Goal: Information Seeking & Learning: Learn about a topic

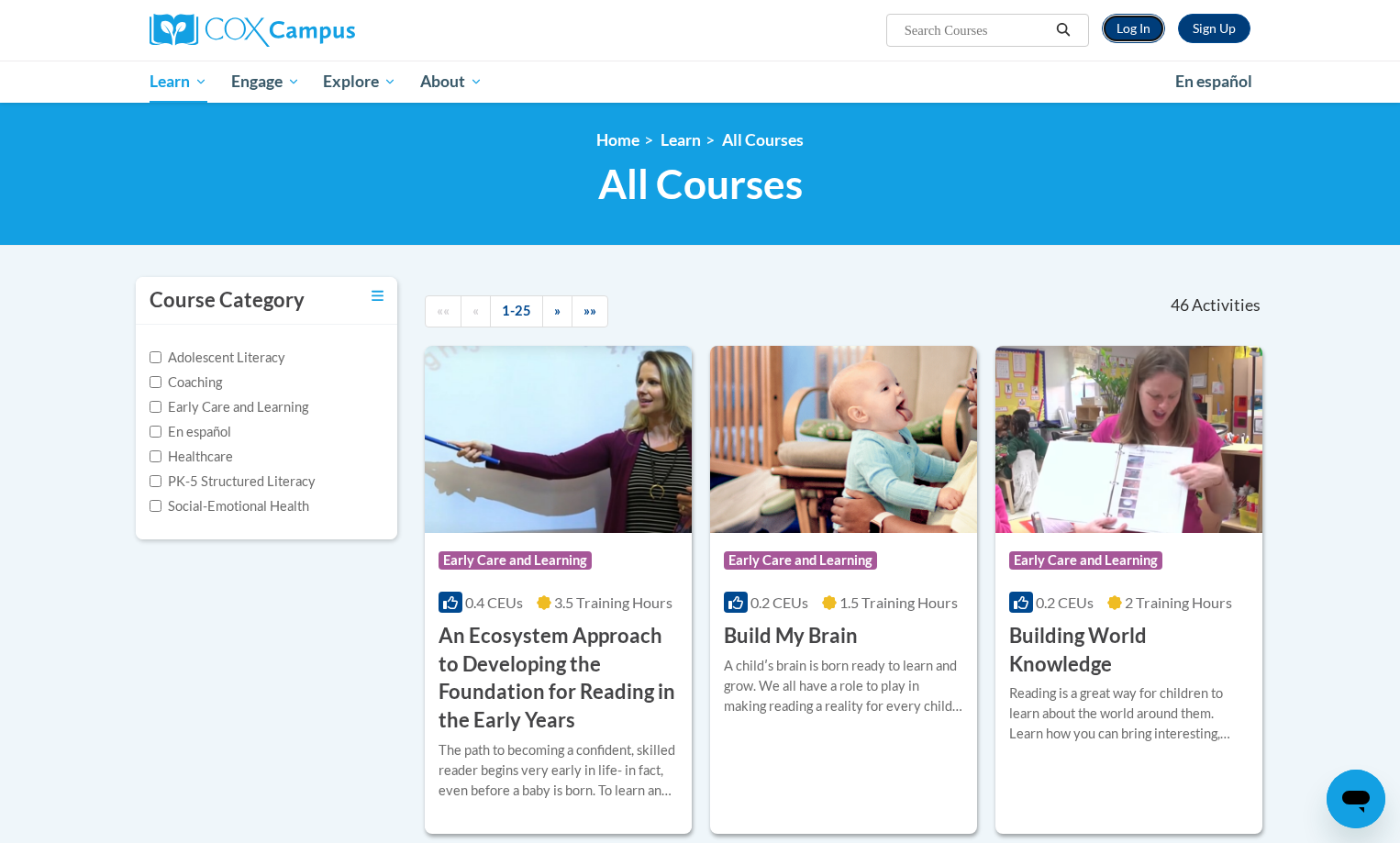
click at [1134, 34] on link "Log In" at bounding box center [1134, 28] width 63 height 29
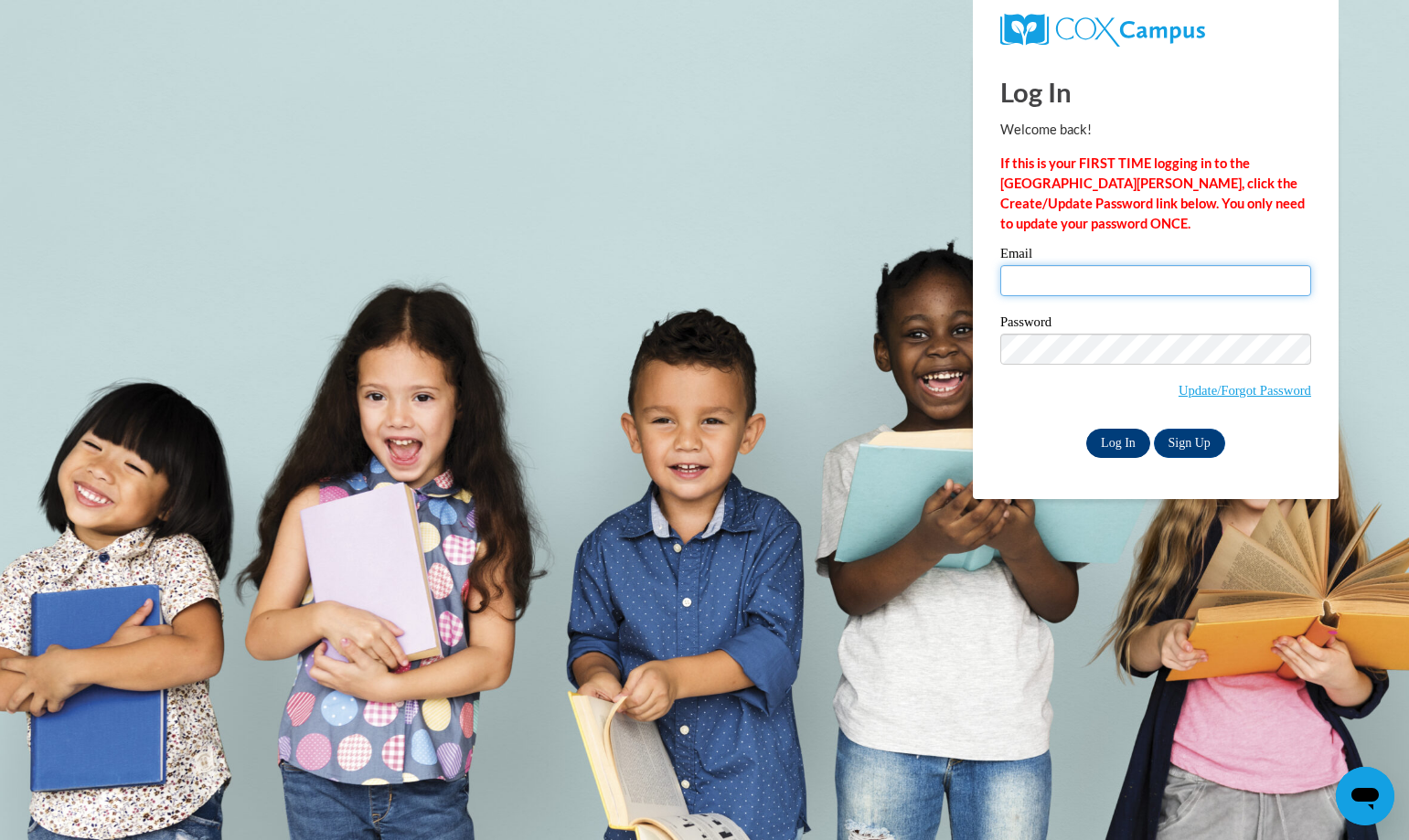
type input "terrid763@gmail.com"
click at [1121, 442] on input "Log In" at bounding box center [1118, 442] width 64 height 29
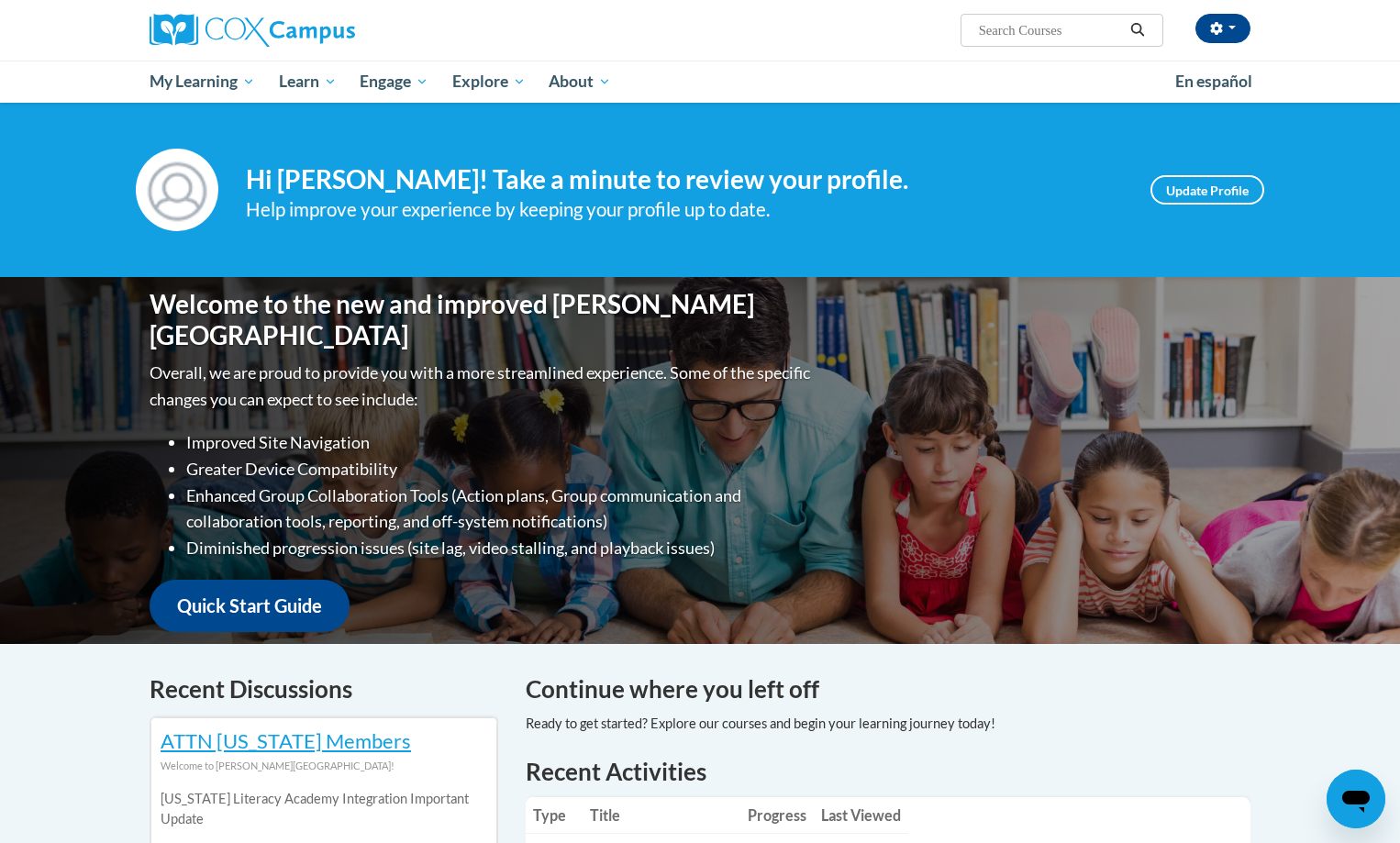
scroll to position [459, 0]
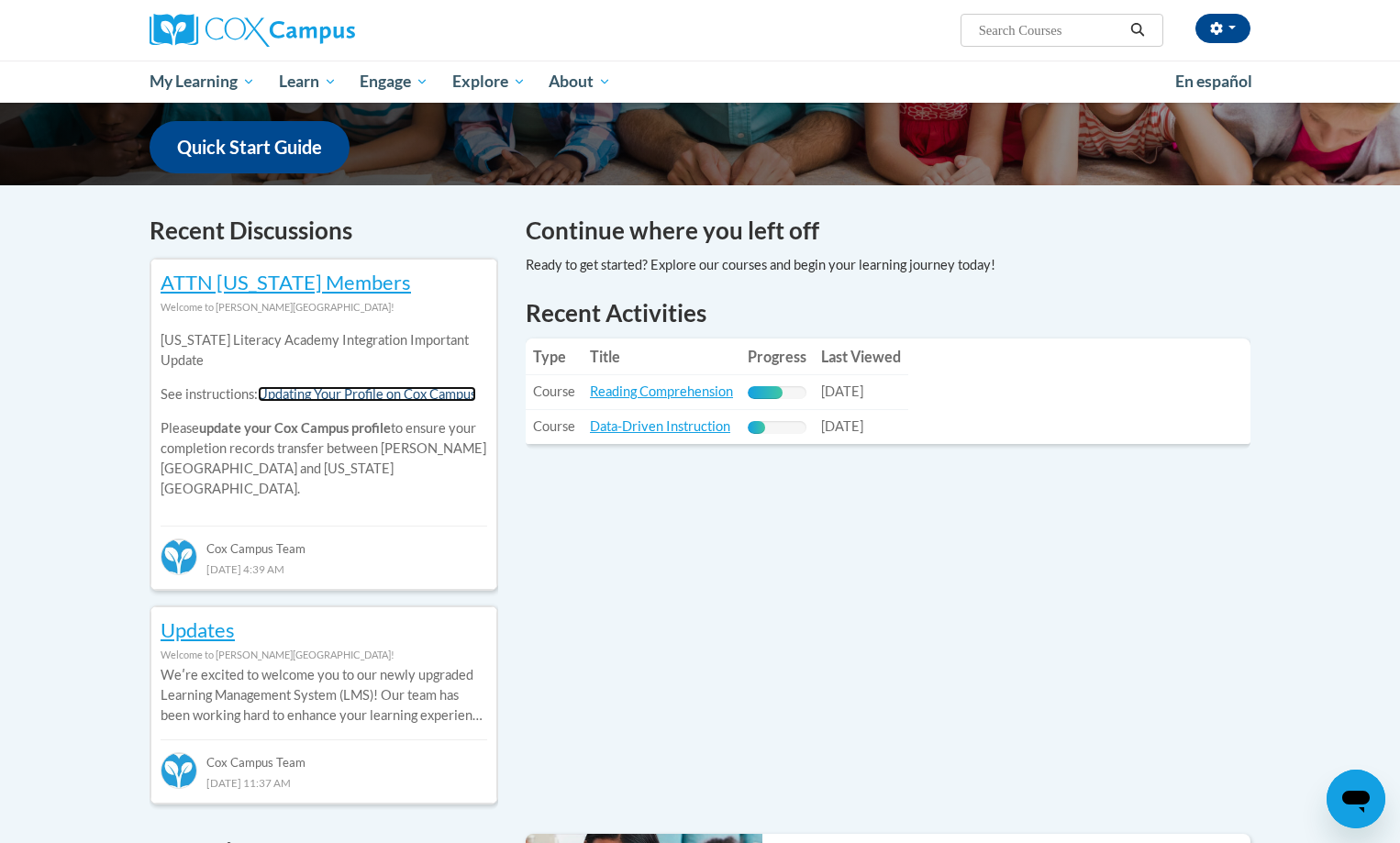
click at [404, 396] on link "Updating Your Profile on Cox Campus" at bounding box center [367, 394] width 218 height 16
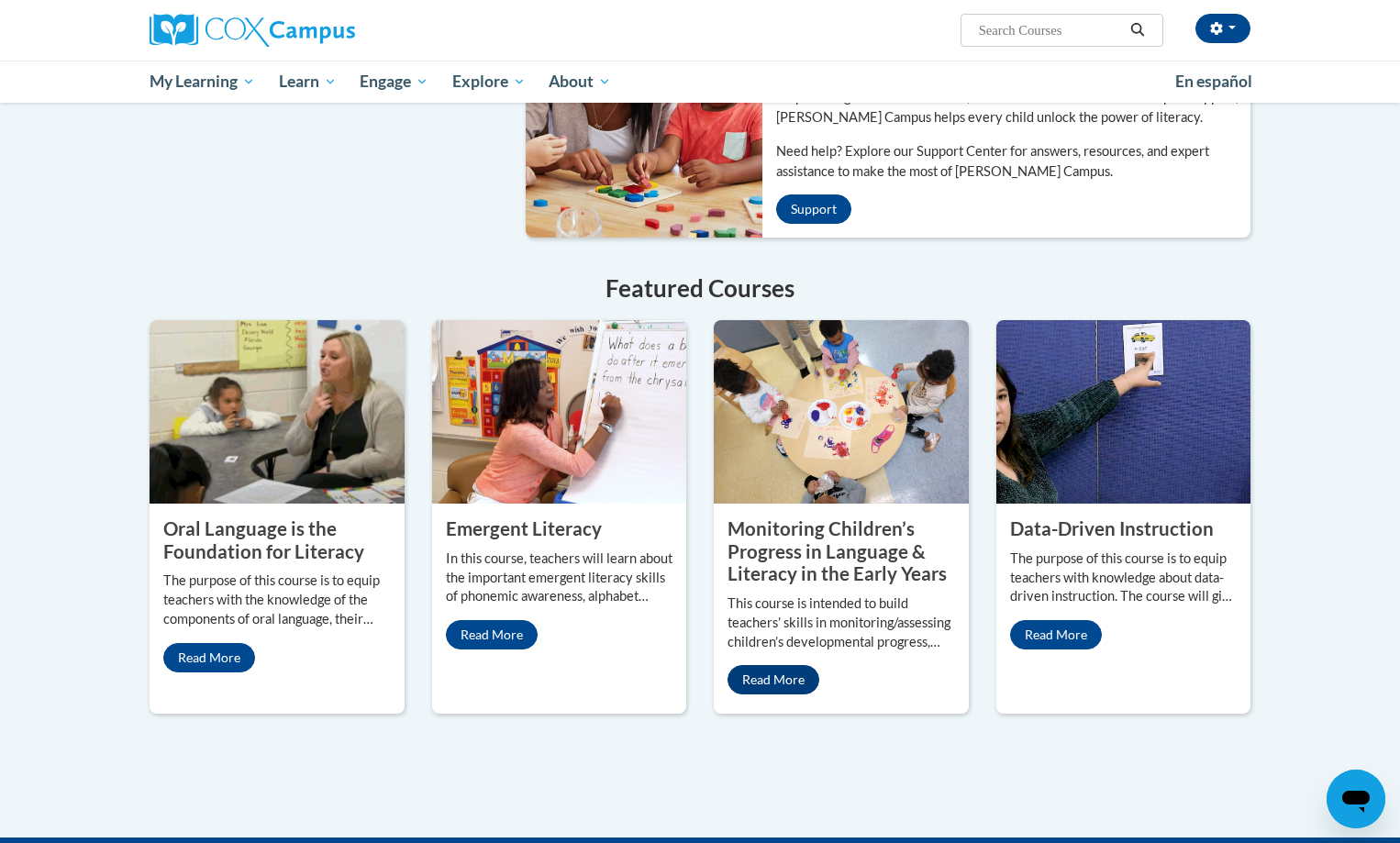
scroll to position [918, 0]
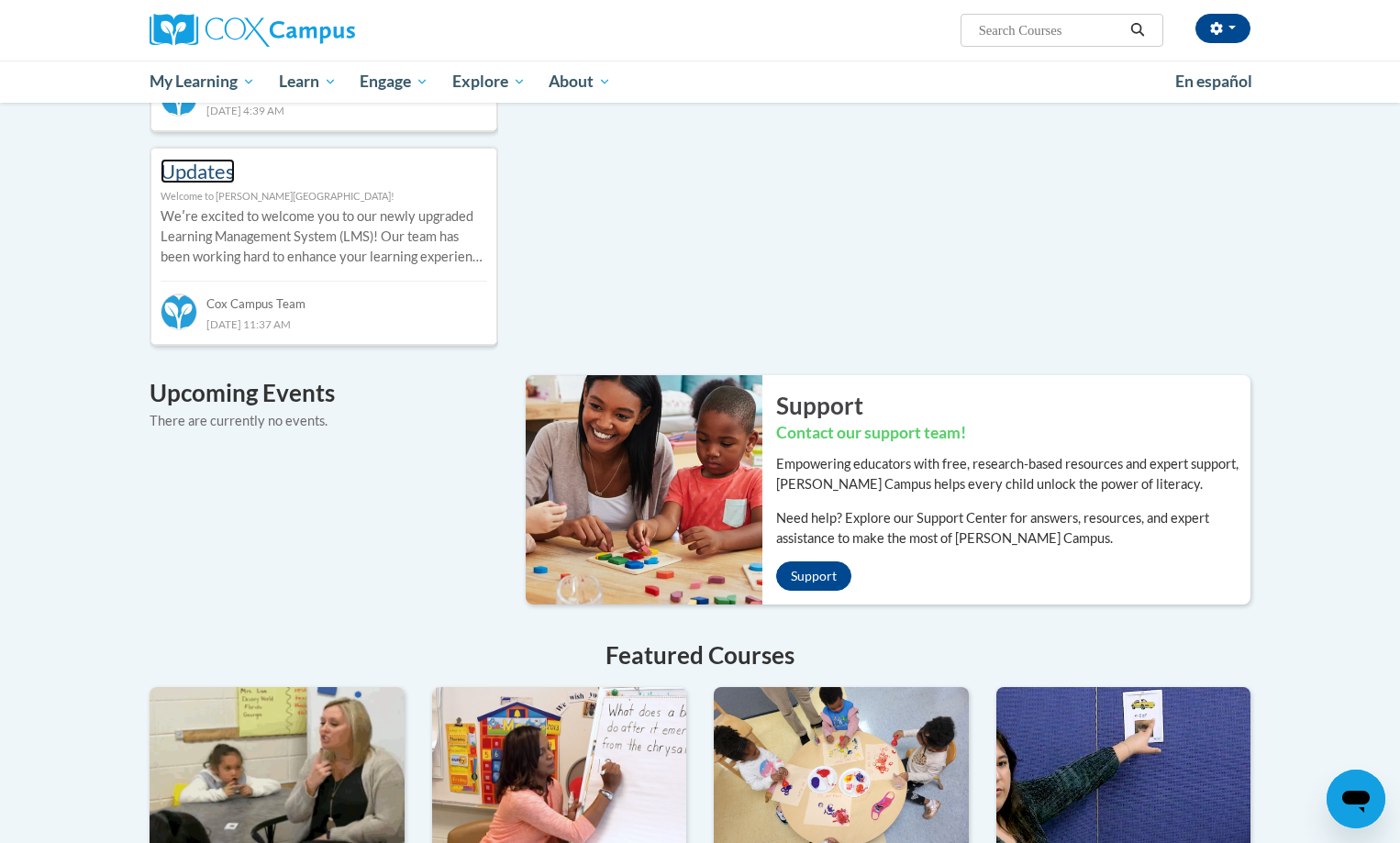
click at [198, 159] on link "Updates" at bounding box center [198, 171] width 75 height 25
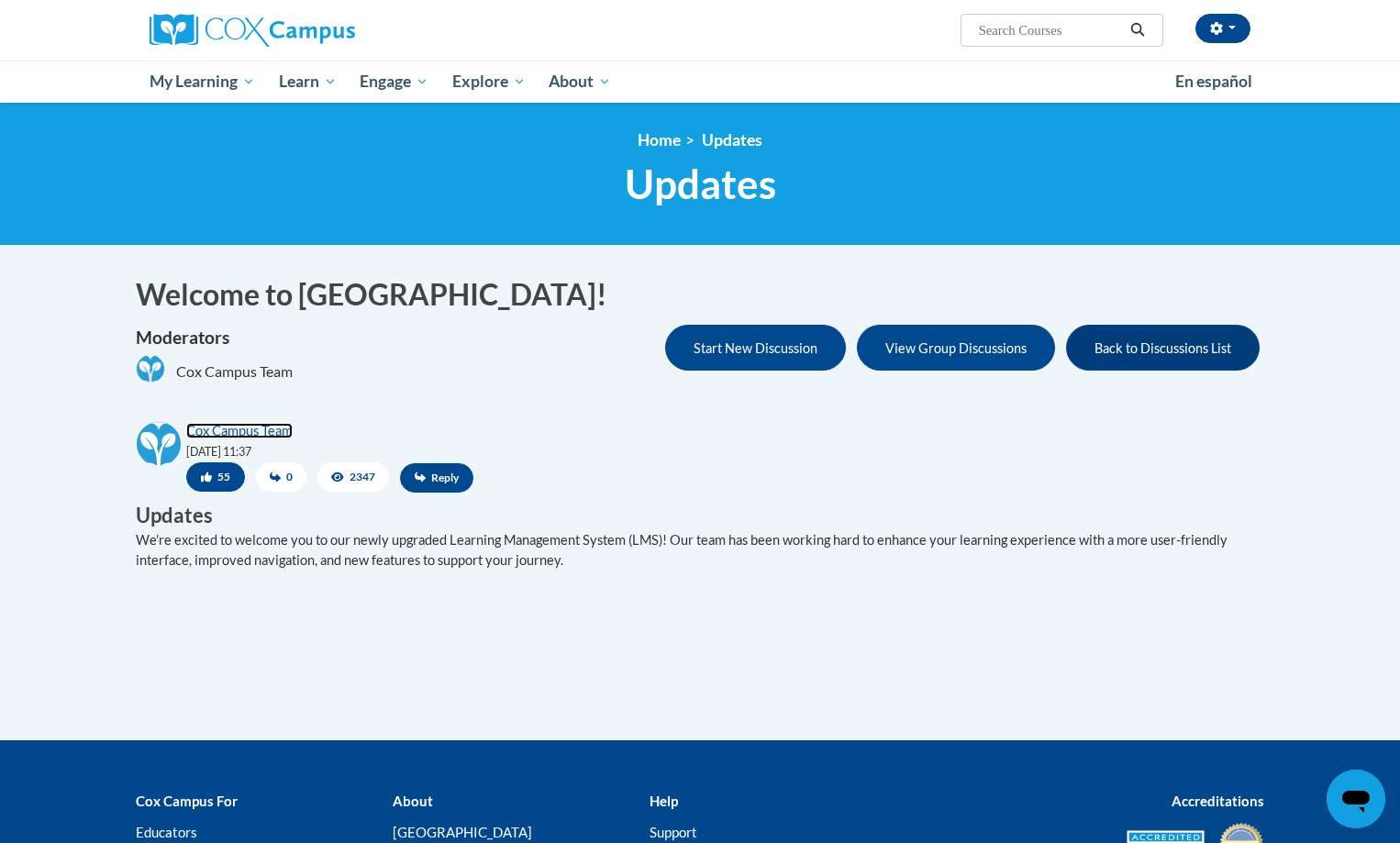
click at [238, 428] on link "Cox Campus Team" at bounding box center [240, 431] width 106 height 16
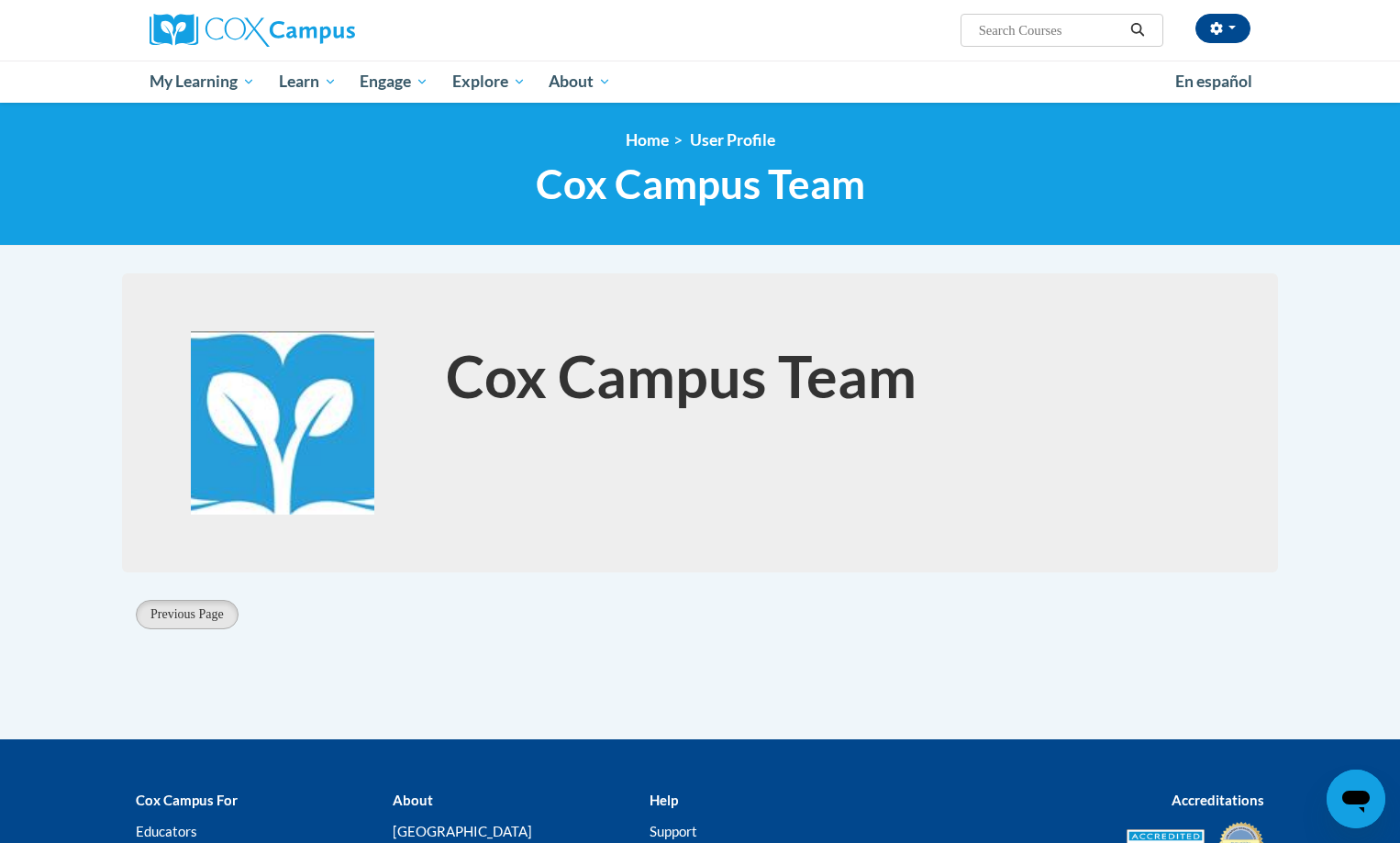
scroll to position [199, 0]
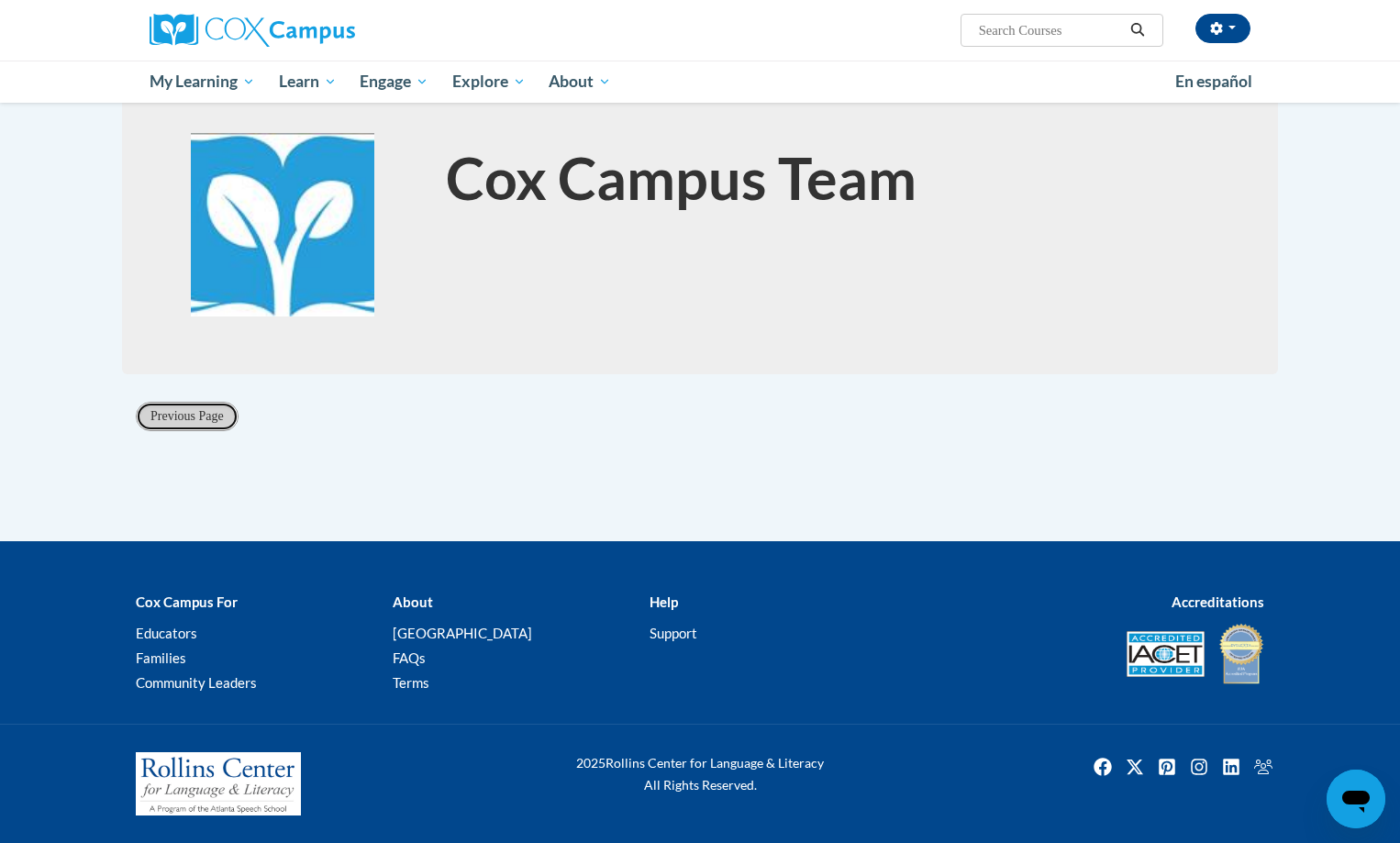
click at [187, 421] on span "Previous Page" at bounding box center [187, 416] width 74 height 14
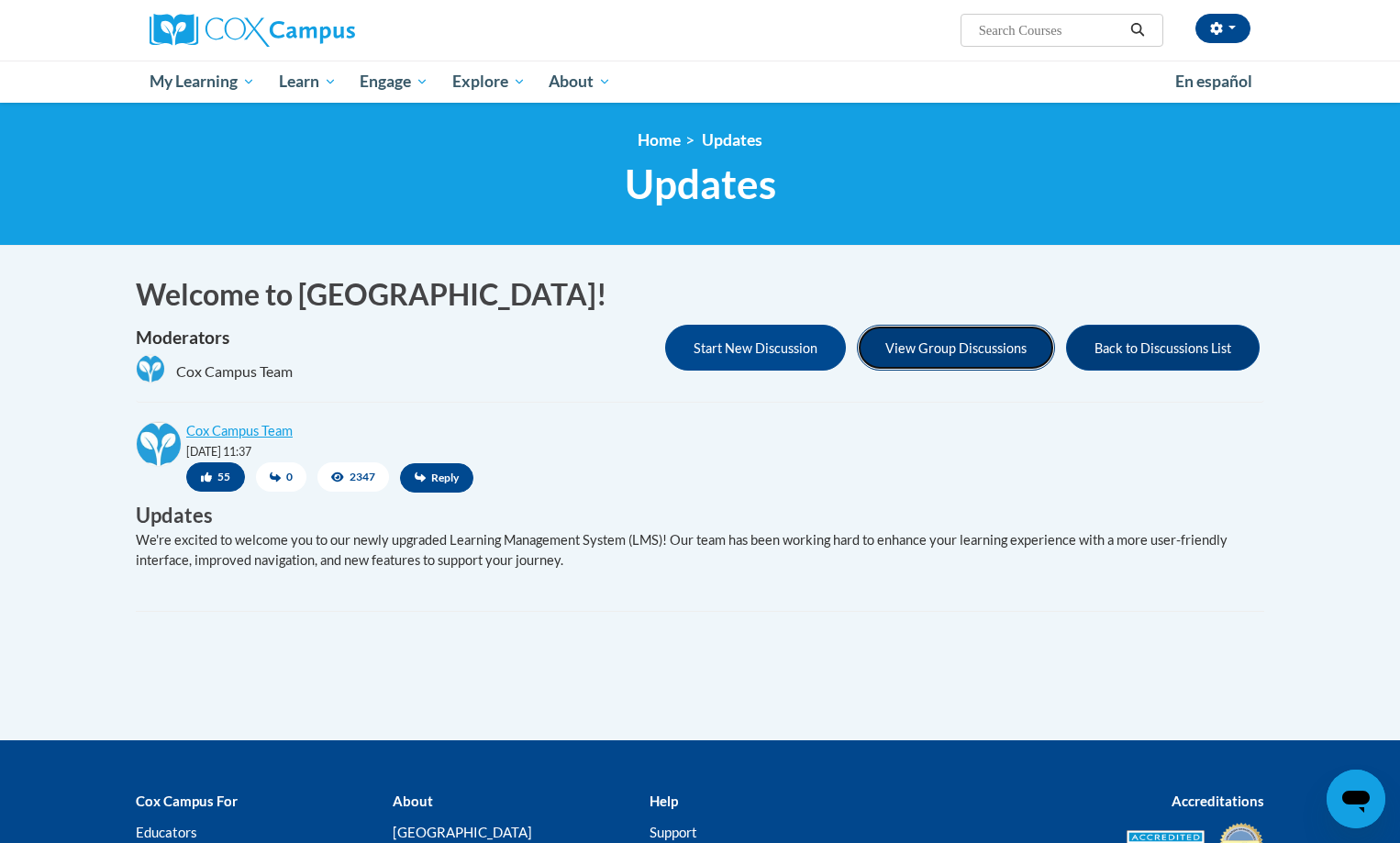
click at [927, 345] on button "View Group Discussions" at bounding box center [956, 347] width 199 height 46
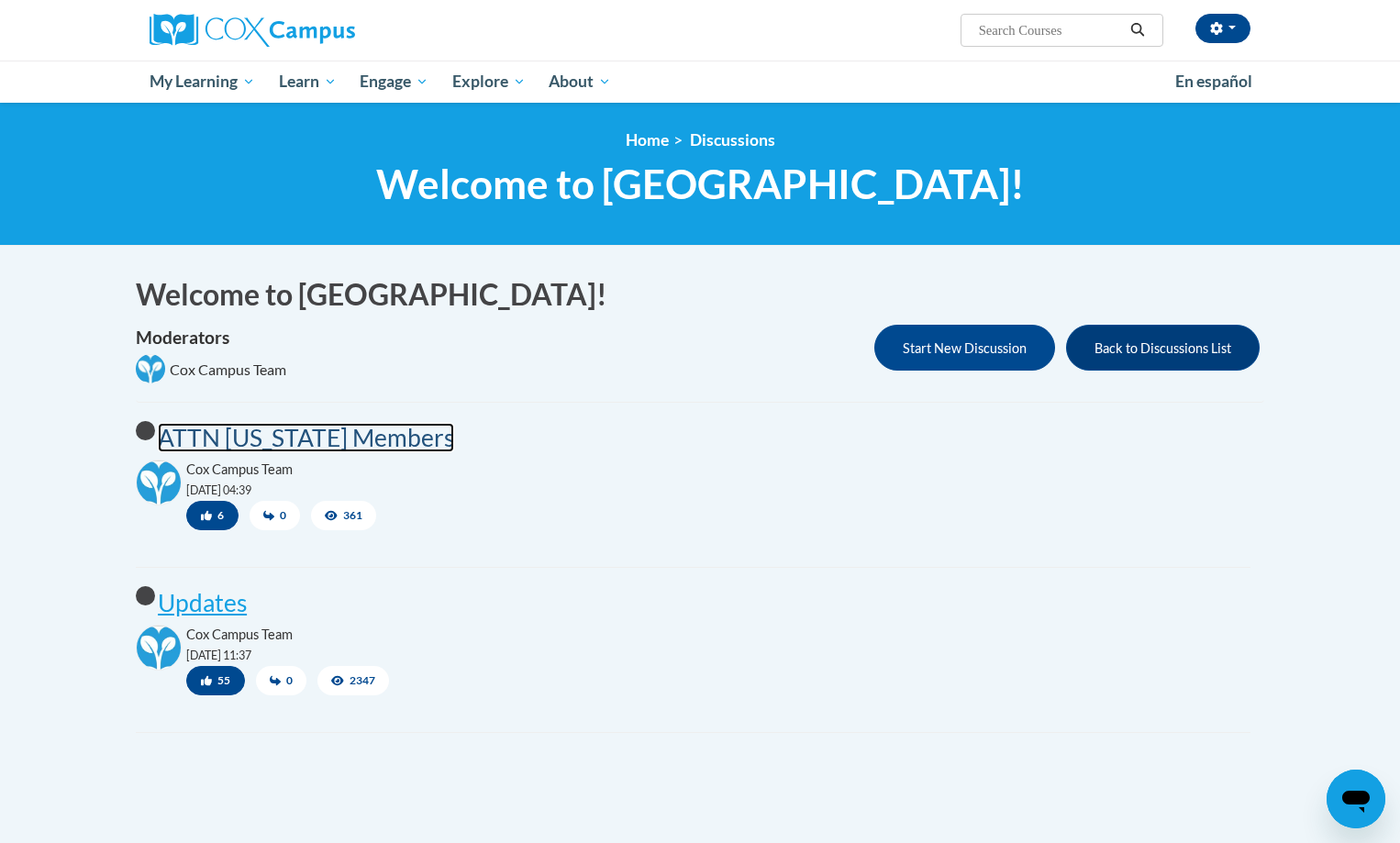
click at [299, 443] on post "ATTN Georgia Members" at bounding box center [306, 437] width 297 height 29
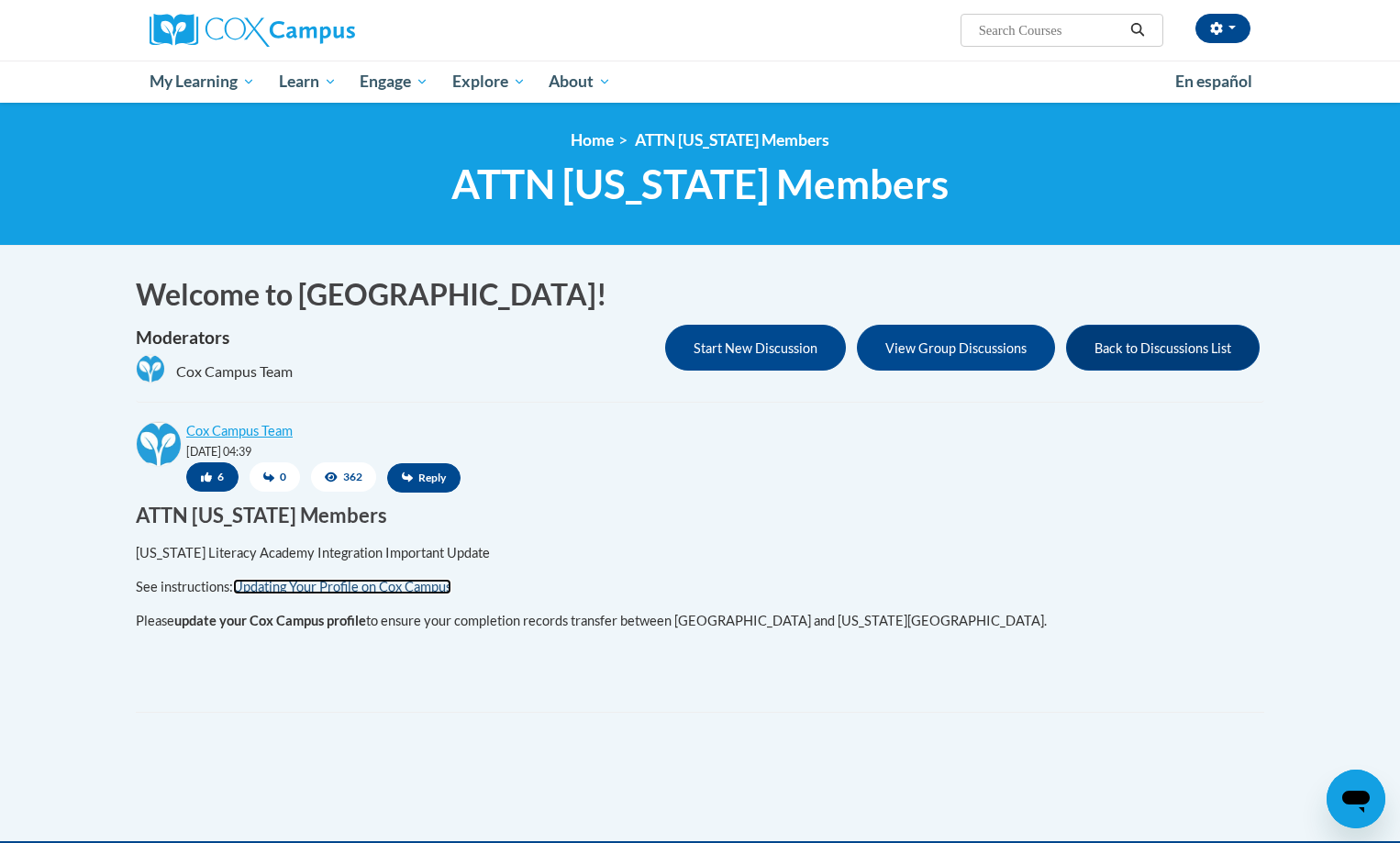
click at [422, 592] on link "Updating Your Profile on Cox Campus" at bounding box center [342, 587] width 218 height 16
click at [1226, 22] on button "button" at bounding box center [1223, 28] width 55 height 29
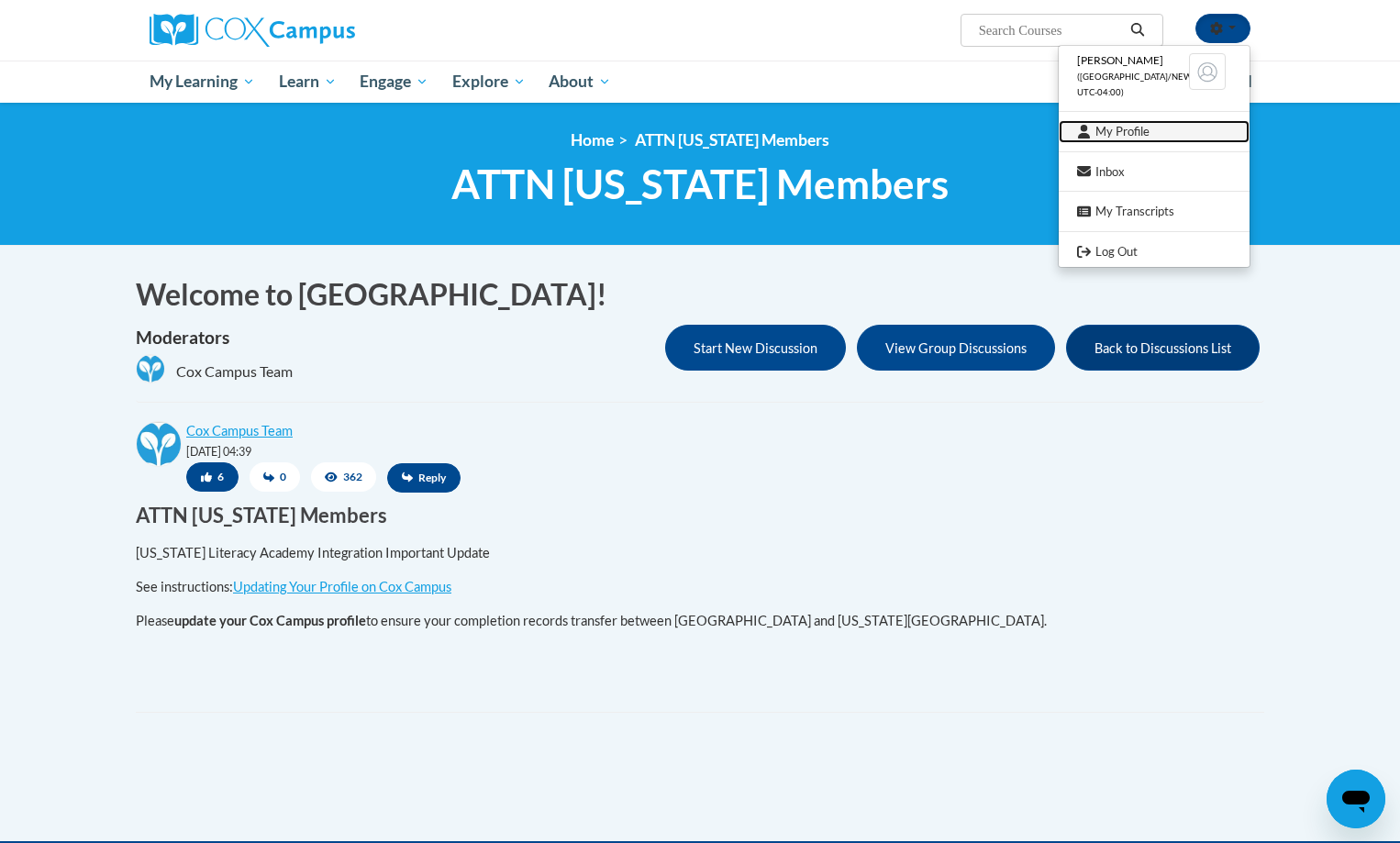
click at [1136, 131] on link "My Profile" at bounding box center [1154, 131] width 191 height 23
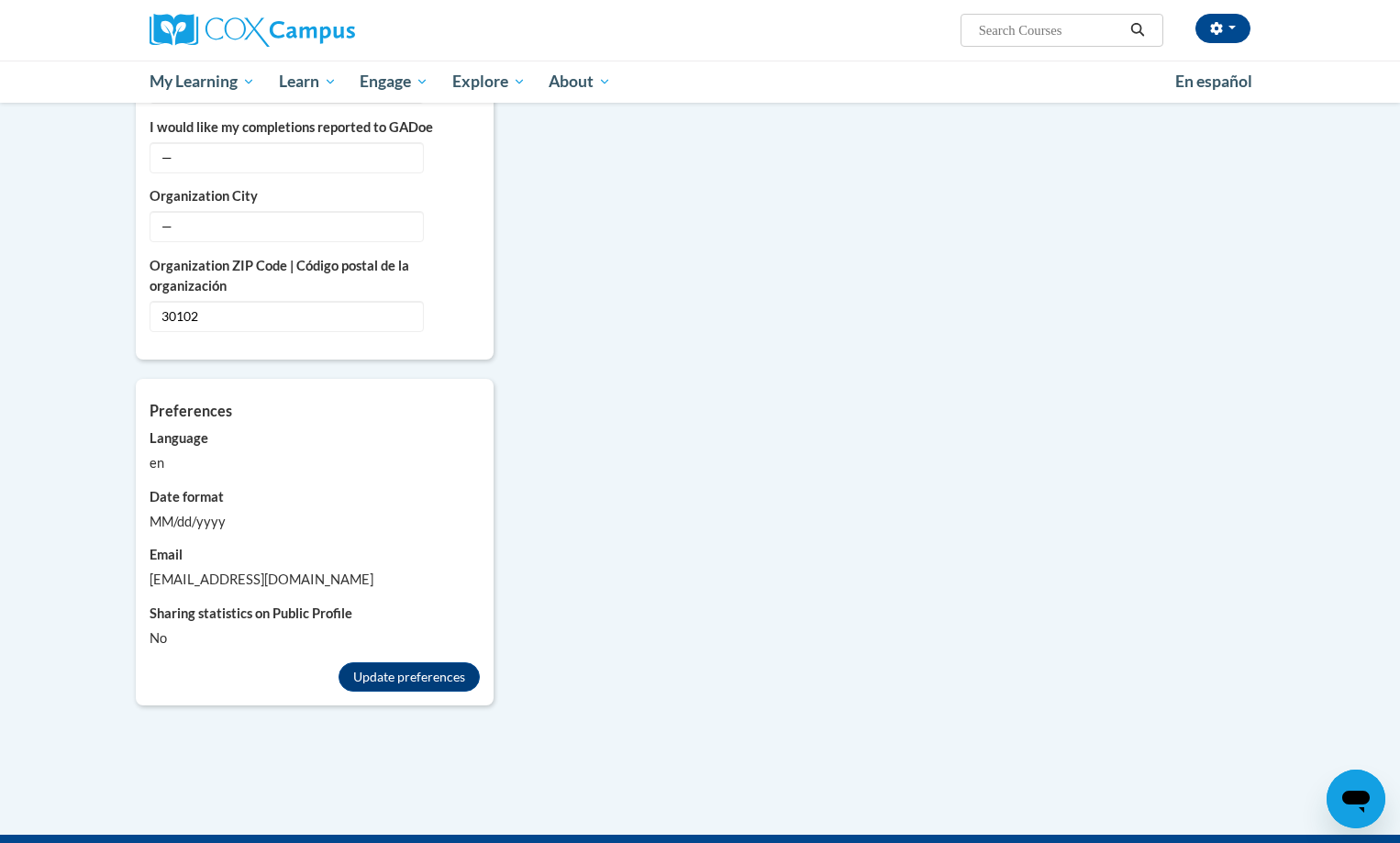
scroll to position [1434, 0]
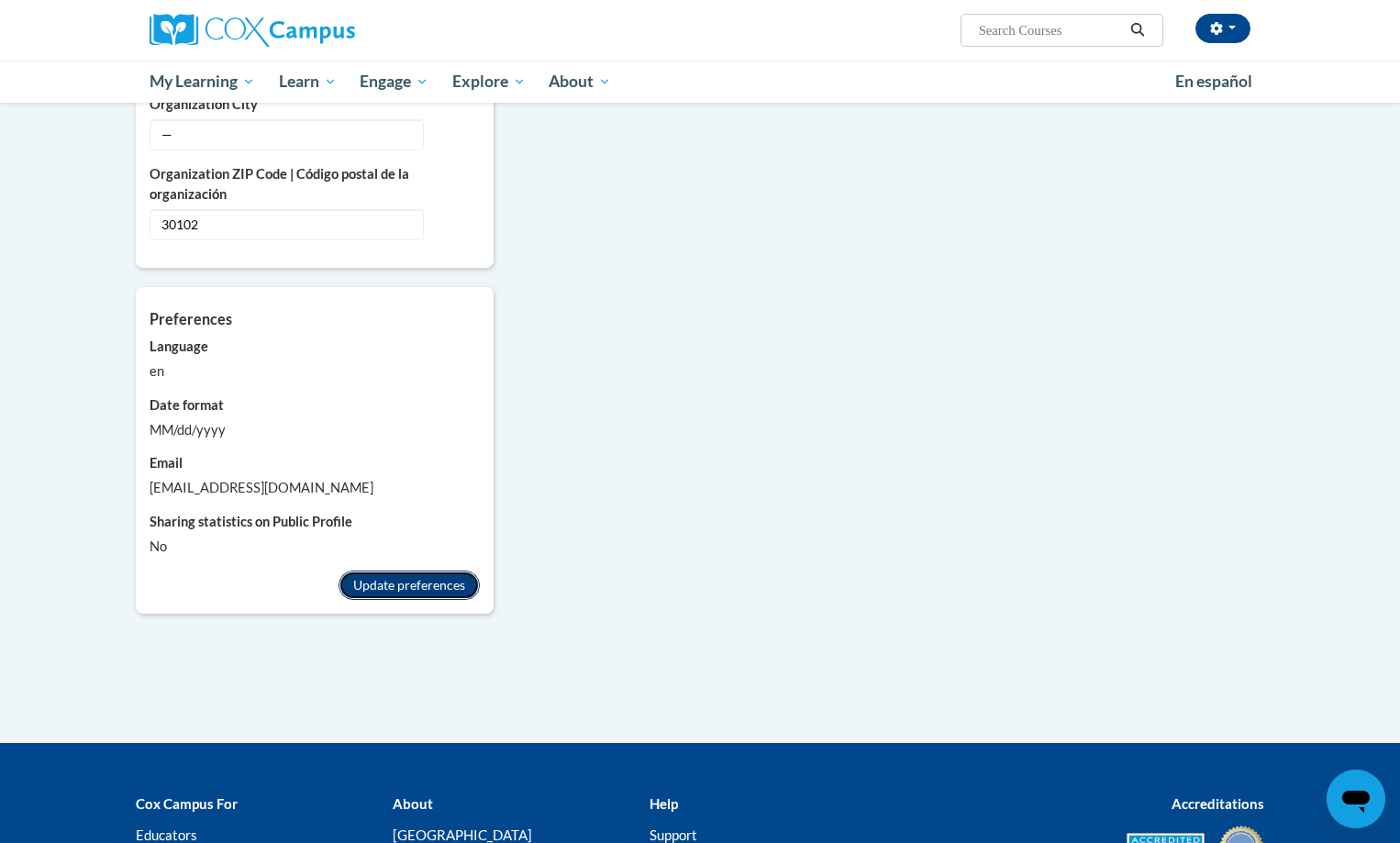
click at [424, 571] on button "Update preferences" at bounding box center [409, 585] width 142 height 29
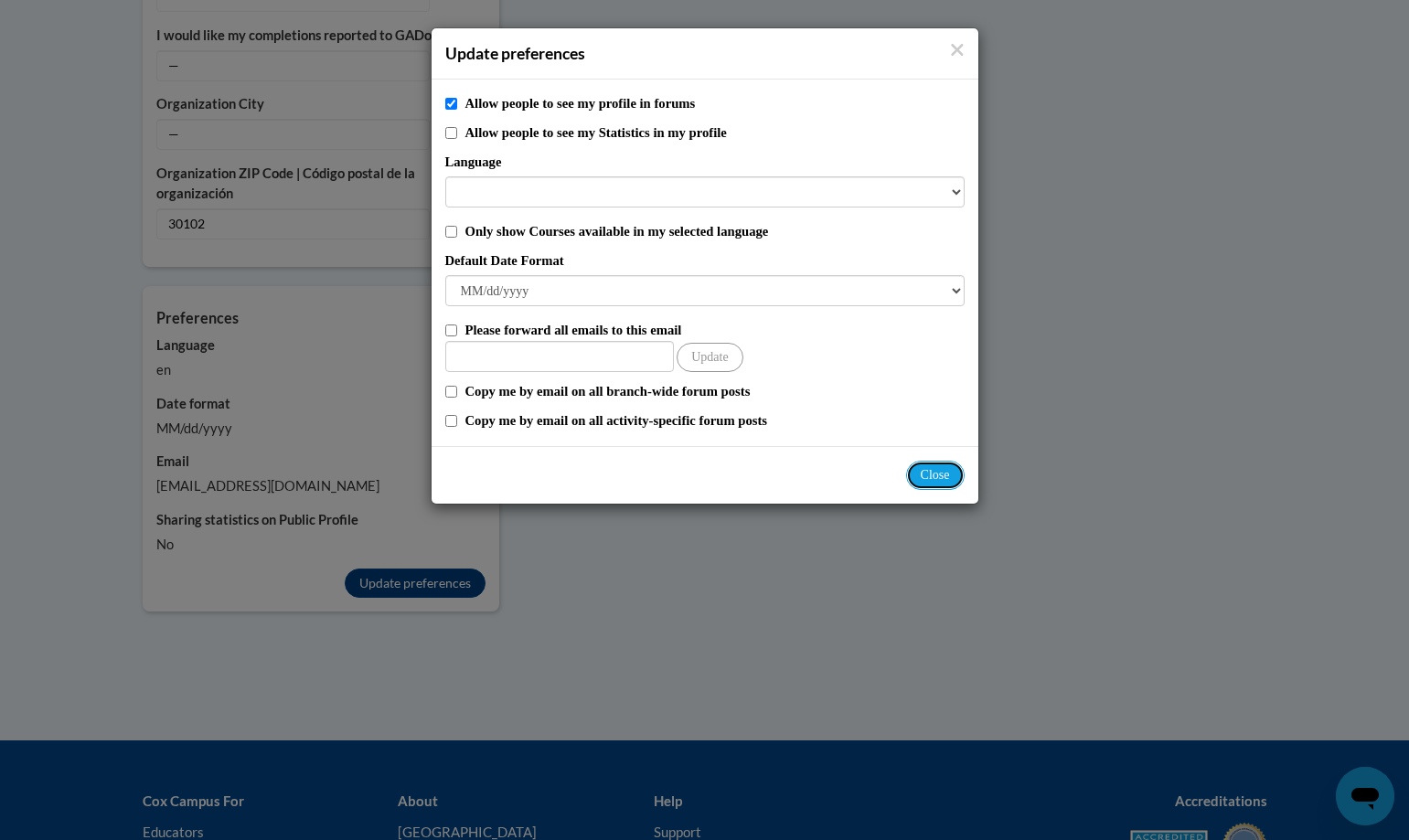
drag, startPoint x: 939, startPoint y: 478, endPoint x: 879, endPoint y: 469, distance: 60.7
click at [934, 479] on button "Close" at bounding box center [935, 475] width 59 height 29
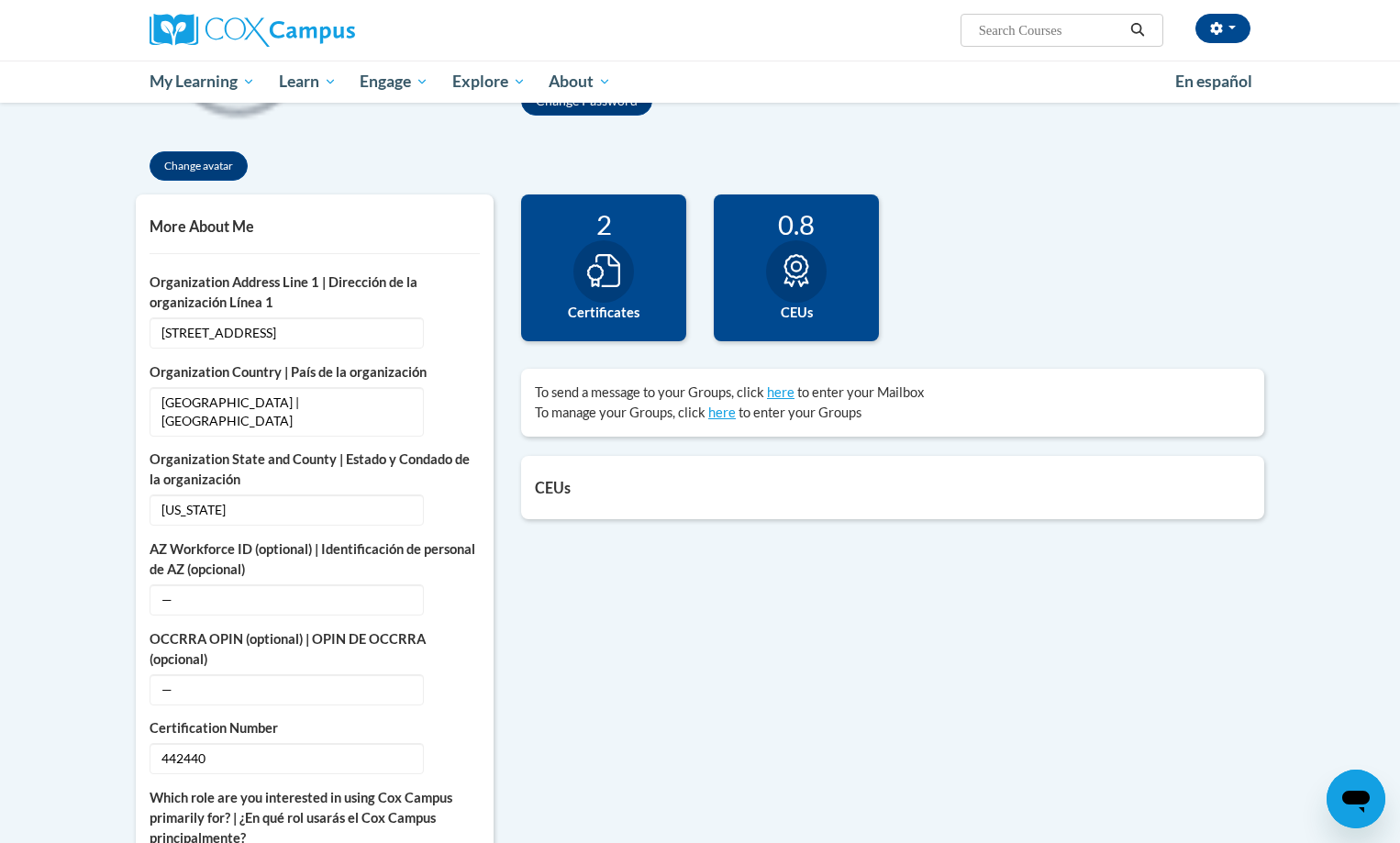
scroll to position [242, 0]
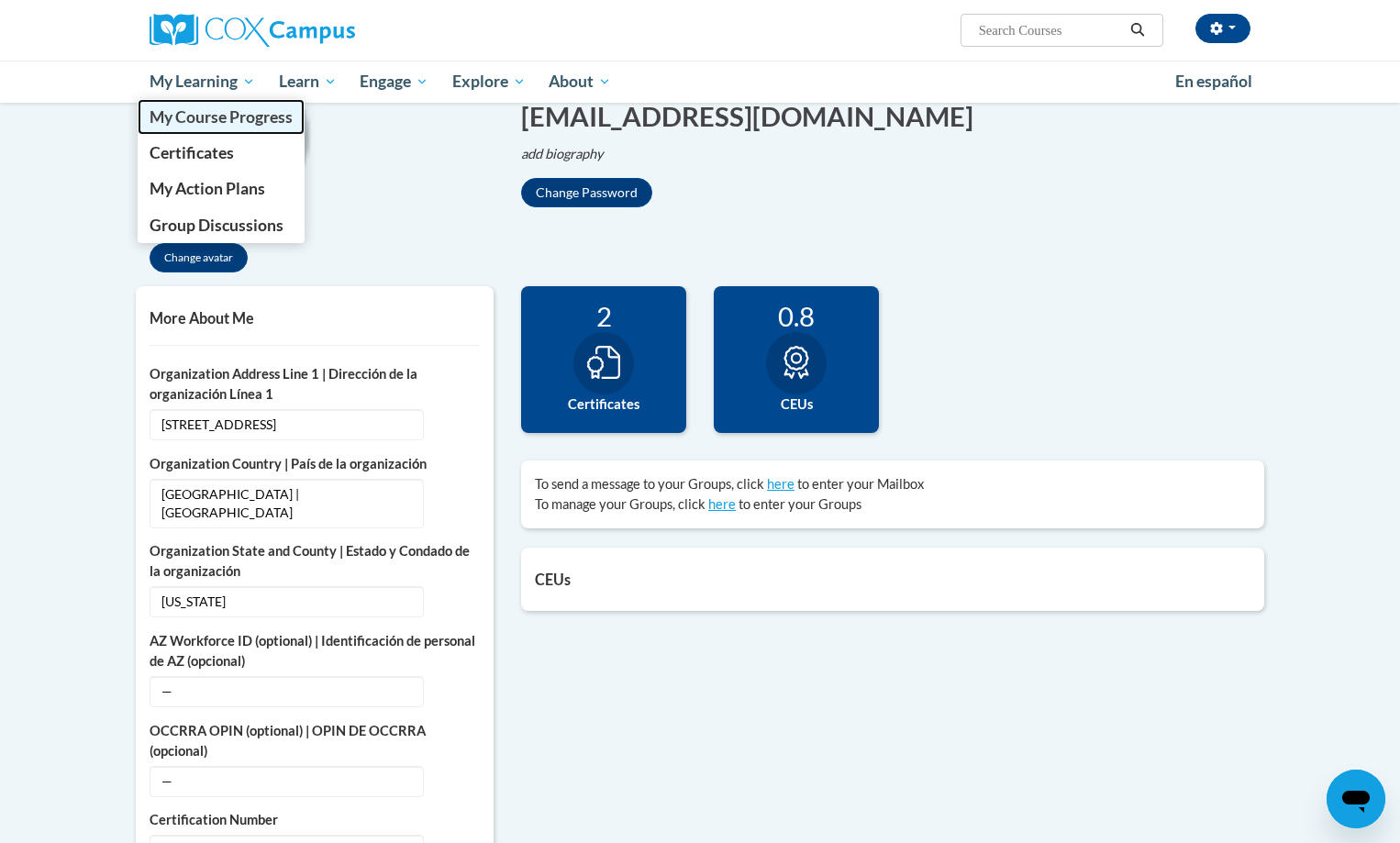
click at [215, 117] on span "My Course Progress" at bounding box center [220, 117] width 143 height 20
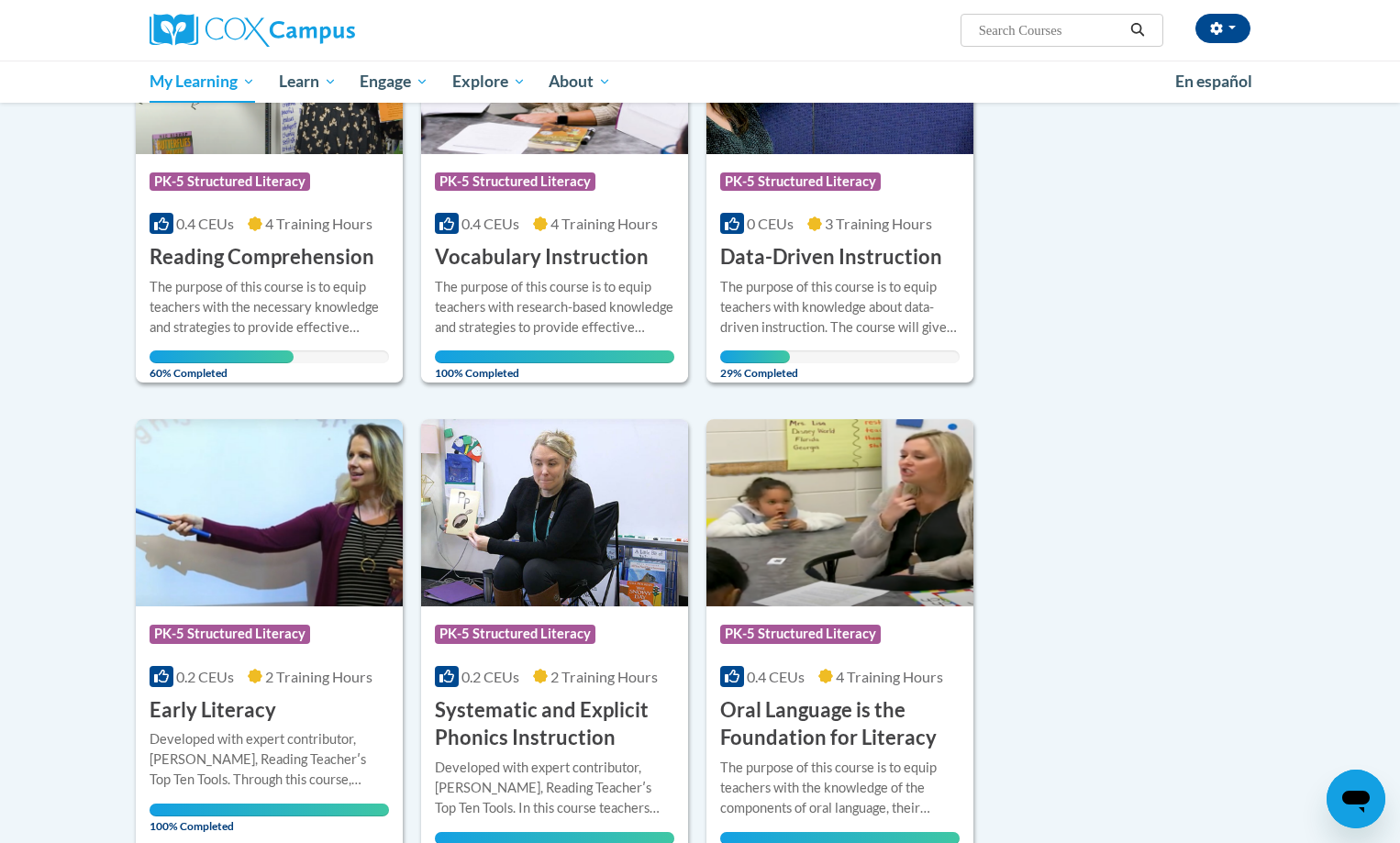
scroll to position [184, 0]
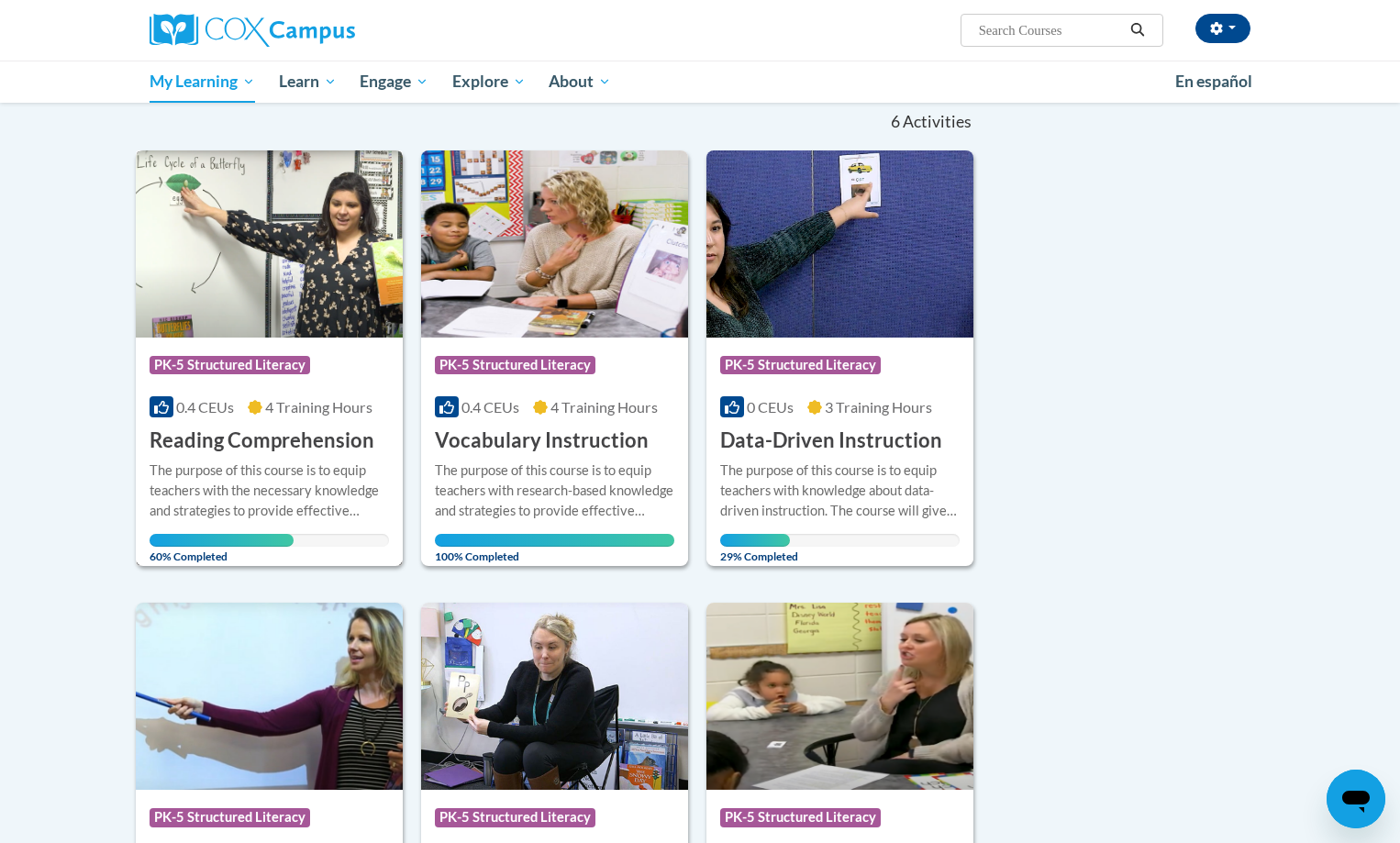
click at [240, 449] on h3 "Reading Comprehension" at bounding box center [261, 441] width 225 height 29
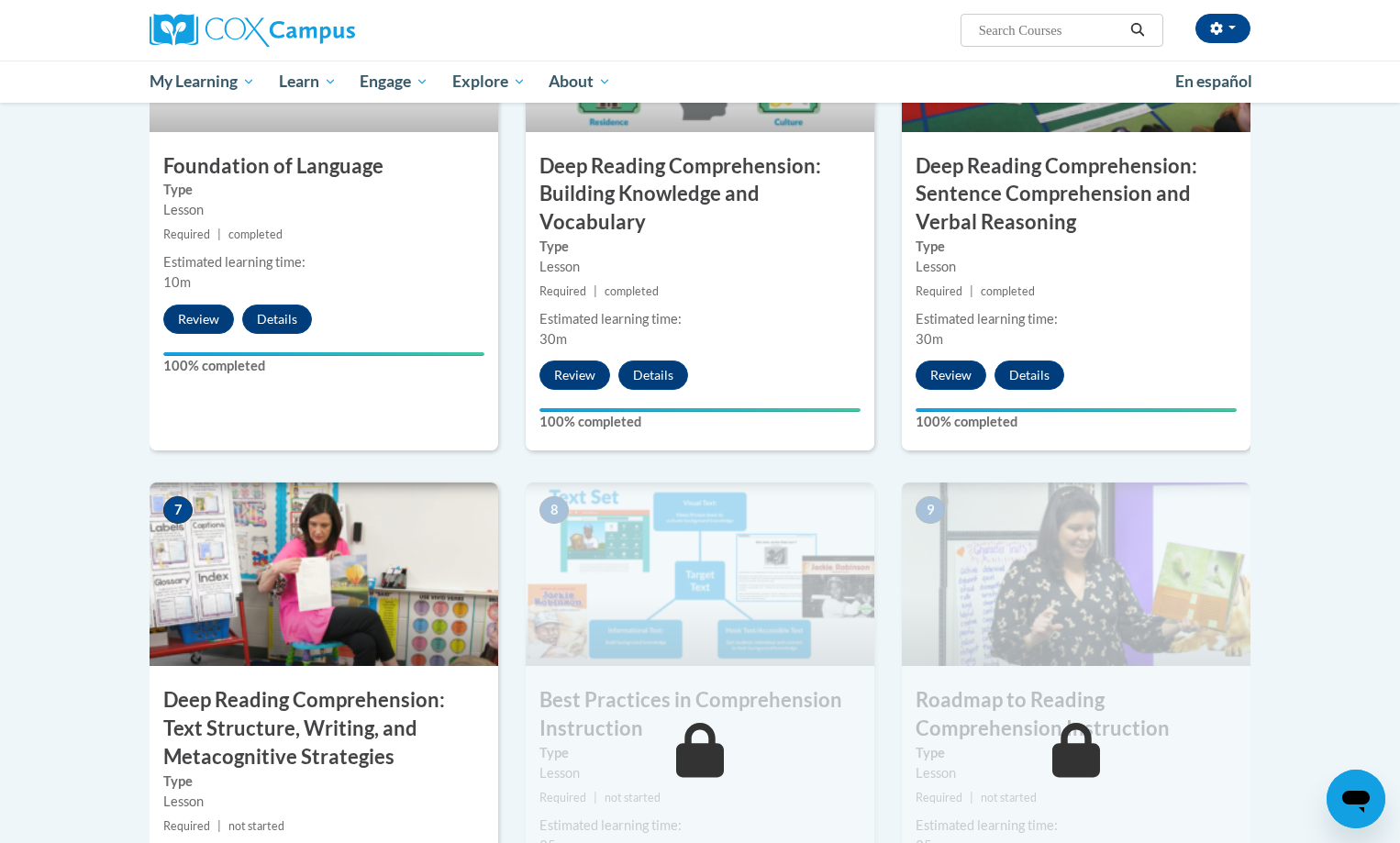
scroll to position [1284, 0]
